Goal: Information Seeking & Learning: Learn about a topic

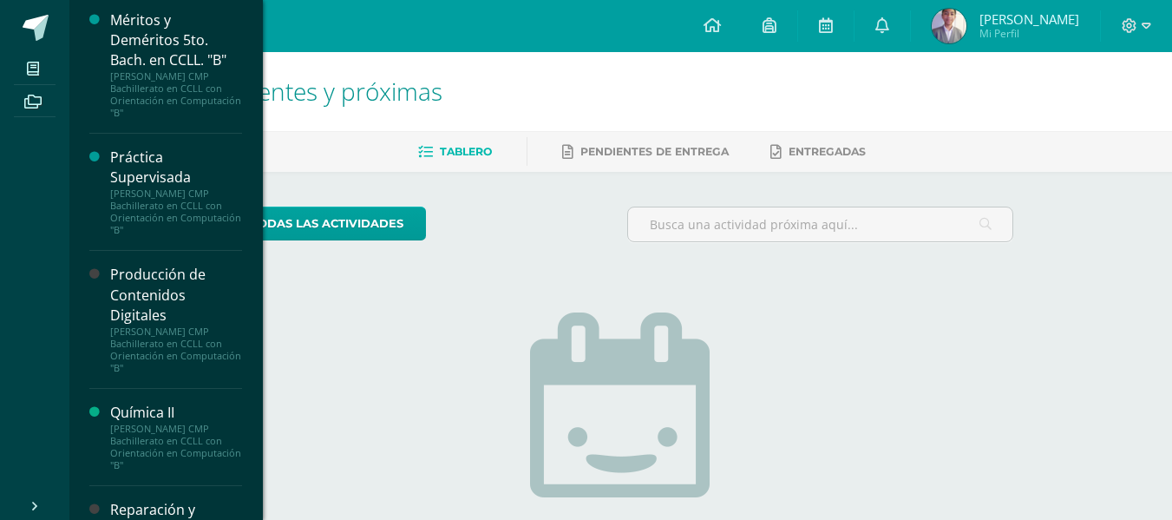
scroll to position [1539, 0]
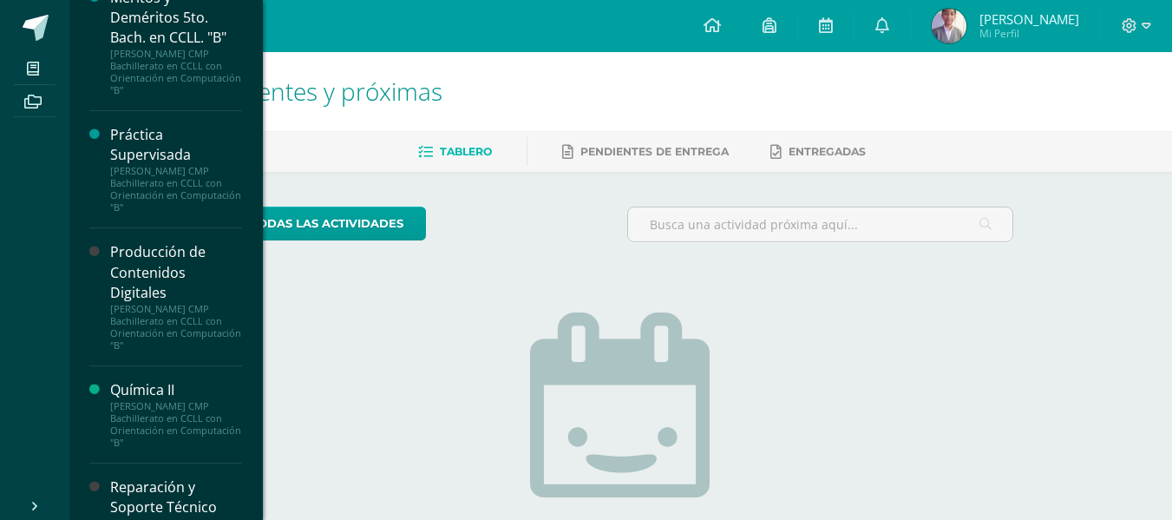
click at [162, 278] on div "Producción de Contenidos Digitales" at bounding box center [176, 272] width 132 height 60
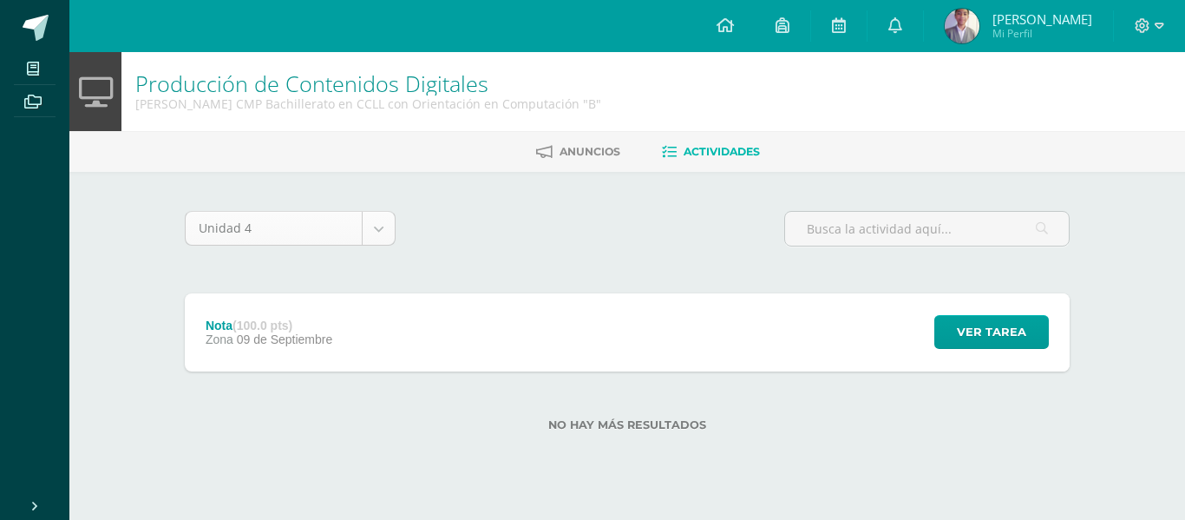
click at [381, 236] on body "Mis cursos Archivos Cerrar panel Biología II Quinto Bachillerato CMP Bachillera…" at bounding box center [592, 243] width 1185 height 487
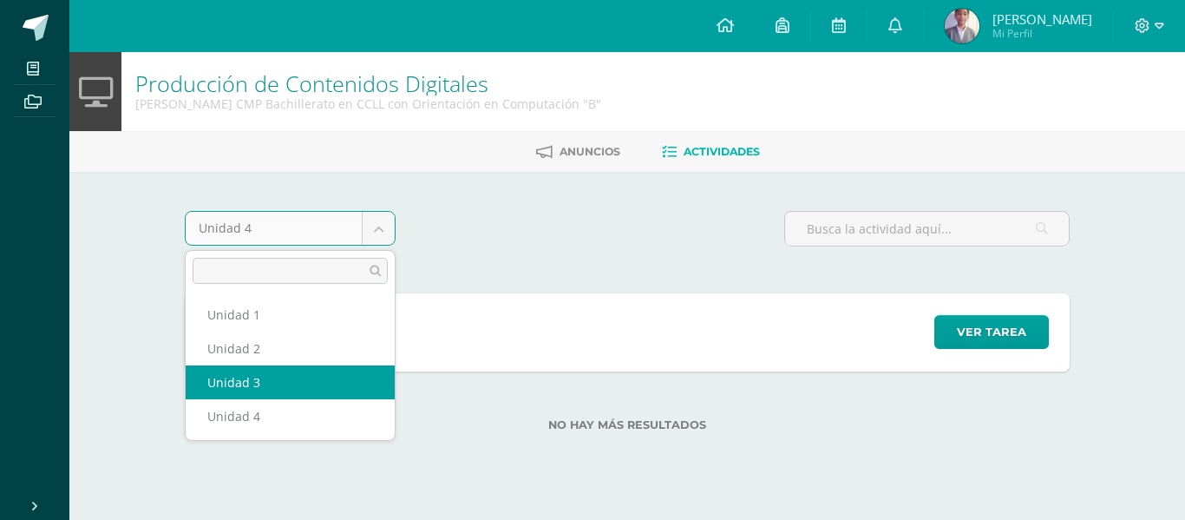
select select "Unidad 3"
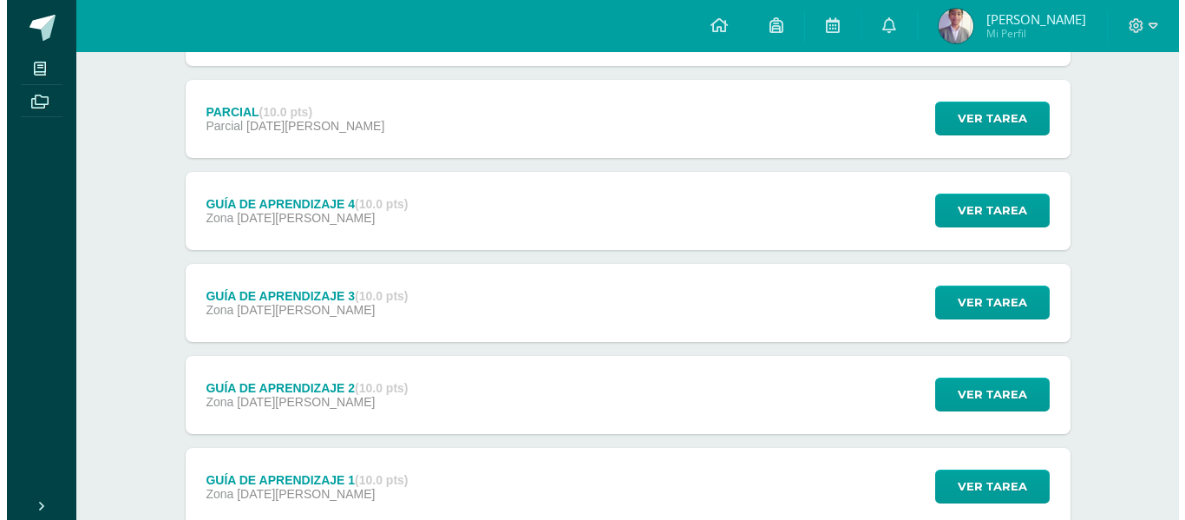
scroll to position [442, 0]
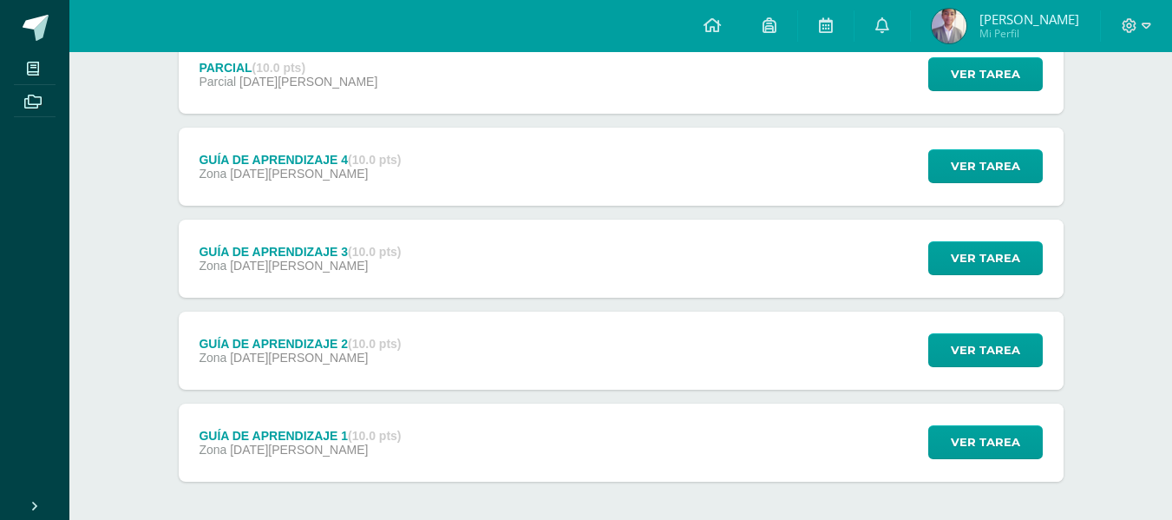
click at [354, 278] on div "GUÍA DE APRENDIZAJE 3 (10.0 pts) Zona 16 de Junio" at bounding box center [301, 259] width 244 height 78
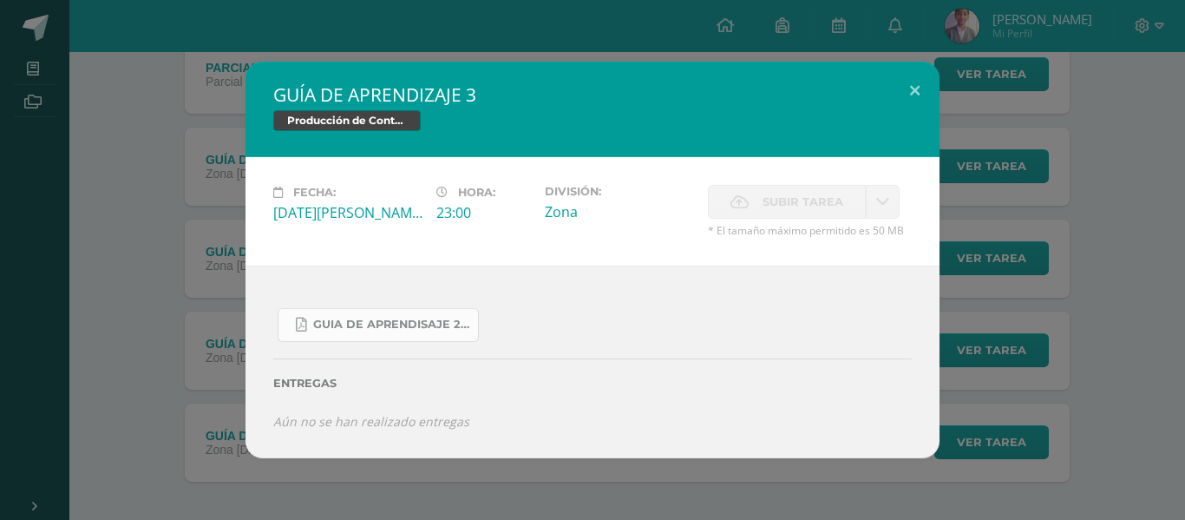
click at [384, 328] on span "Guia de aprendisaje 2 unidad 3.pdf" at bounding box center [391, 325] width 156 height 14
